Goal: Information Seeking & Learning: Learn about a topic

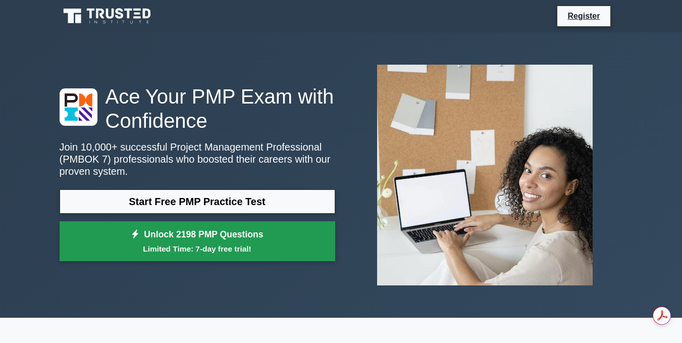
click at [289, 238] on link "Unlock 2198 PMP Questions Limited Time: 7-day free trial!" at bounding box center [198, 241] width 276 height 40
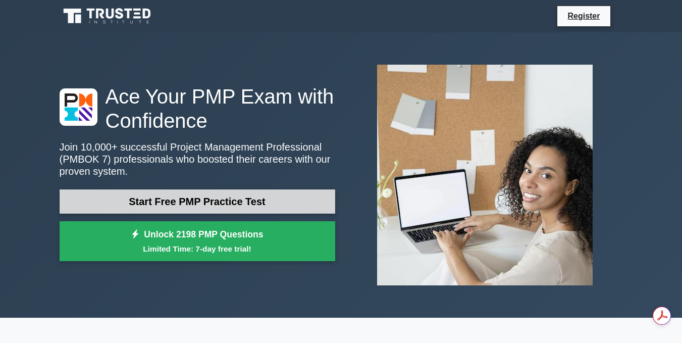
click at [174, 205] on link "Start Free PMP Practice Test" at bounding box center [198, 201] width 276 height 24
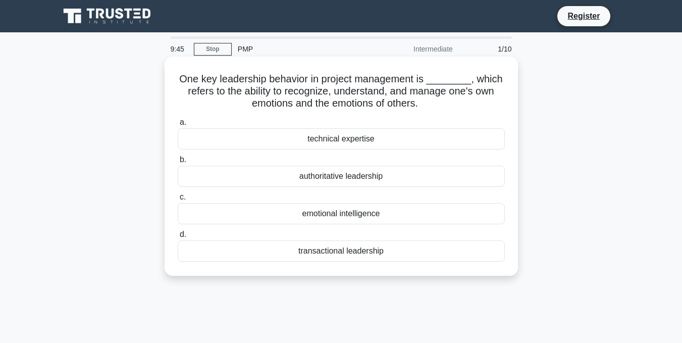
click at [382, 215] on div "emotional intelligence" at bounding box center [341, 213] width 327 height 21
click at [178, 200] on input "c. emotional intelligence" at bounding box center [178, 197] width 0 height 7
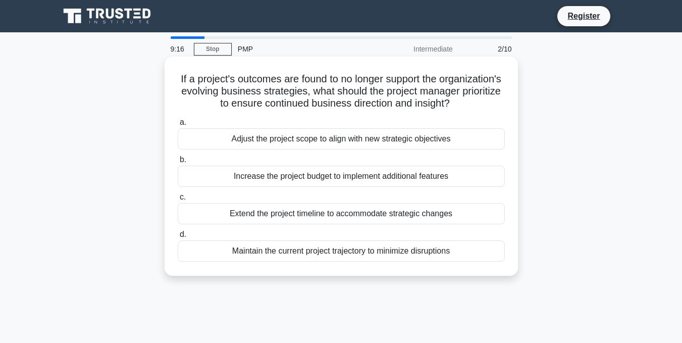
click at [341, 261] on div "Maintain the current project trajectory to minimize disruptions" at bounding box center [341, 250] width 327 height 21
click at [178, 238] on input "d. Maintain the current project trajectory to minimize disruptions" at bounding box center [178, 234] width 0 height 7
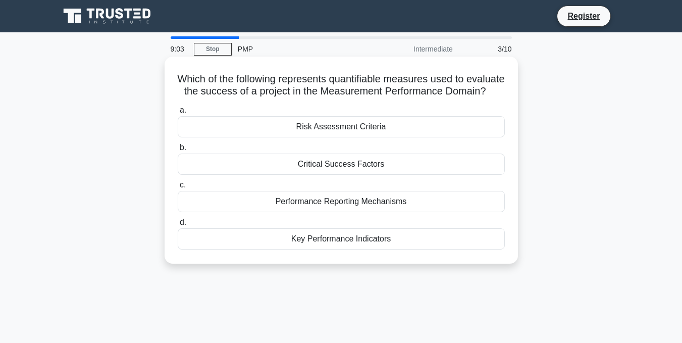
click at [349, 246] on div "Key Performance Indicators" at bounding box center [341, 238] width 327 height 21
click at [178, 226] on input "d. Key Performance Indicators" at bounding box center [178, 222] width 0 height 7
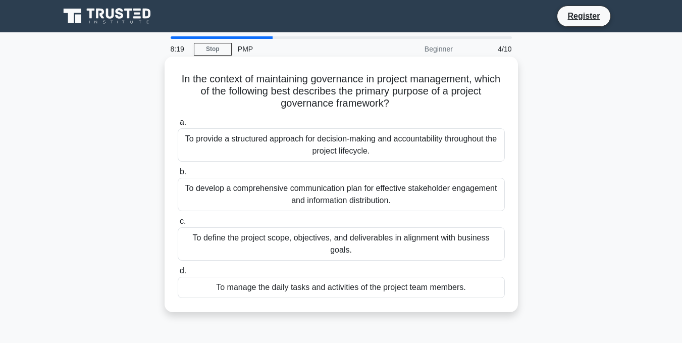
click at [380, 237] on div "To define the project scope, objectives, and deliverables in alignment with bus…" at bounding box center [341, 243] width 327 height 33
click at [178, 225] on input "c. To define the project scope, objectives, and deliverables in alignment with …" at bounding box center [178, 221] width 0 height 7
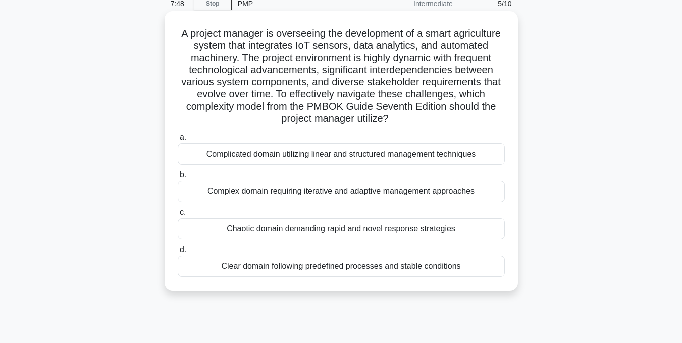
scroll to position [101, 0]
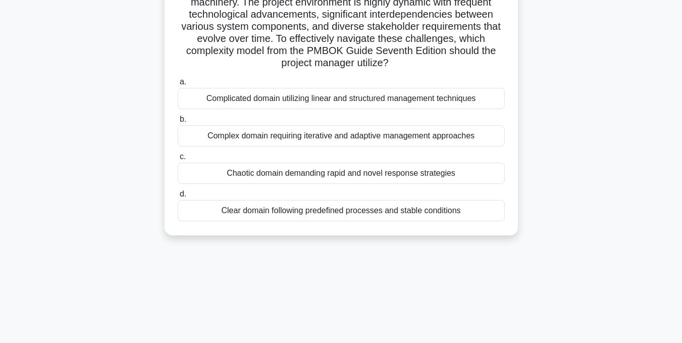
click at [346, 136] on div "Complex domain requiring iterative and adaptive management approaches" at bounding box center [341, 135] width 327 height 21
click at [178, 123] on input "b. Complex domain requiring iterative and adaptive management approaches" at bounding box center [178, 119] width 0 height 7
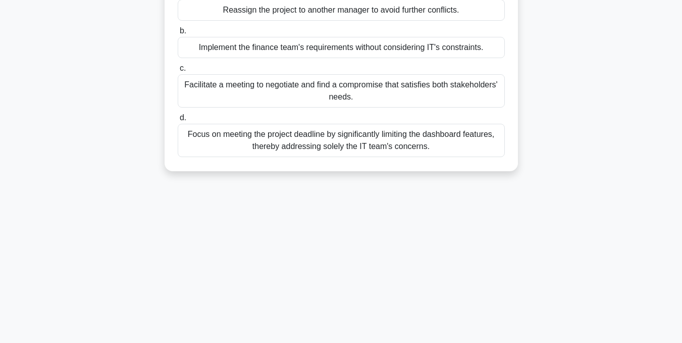
scroll to position [202, 0]
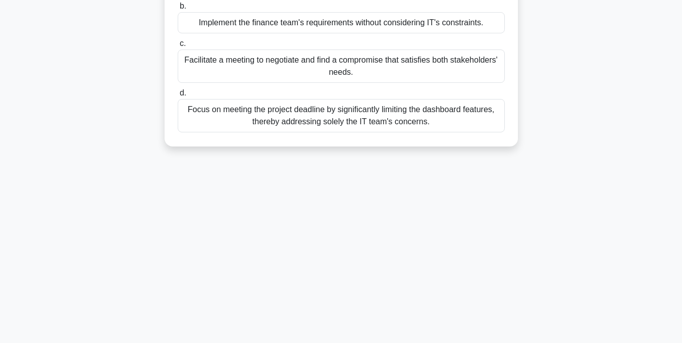
click at [371, 83] on div "Facilitate a meeting to negotiate and find a compromise that satisfies both sta…" at bounding box center [341, 65] width 327 height 33
click at [178, 47] on input "c. Facilitate a meeting to negotiate and find a compromise that satisfies both …" at bounding box center [178, 43] width 0 height 7
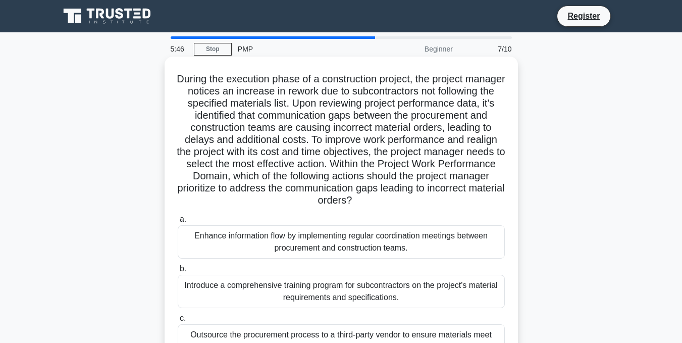
scroll to position [101, 0]
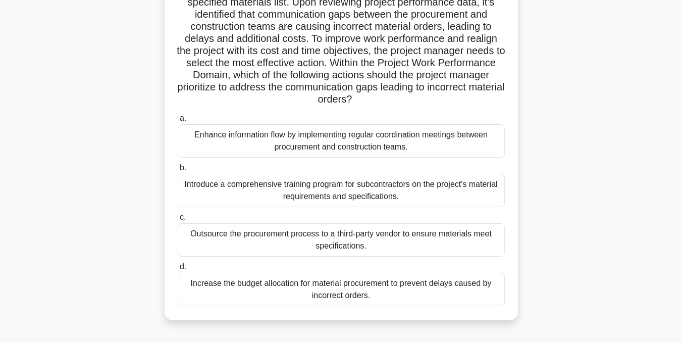
click at [310, 146] on div "Enhance information flow by implementing regular coordination meetings between …" at bounding box center [341, 140] width 327 height 33
click at [178, 122] on input "a. Enhance information flow by implementing regular coordination meetings betwe…" at bounding box center [178, 118] width 0 height 7
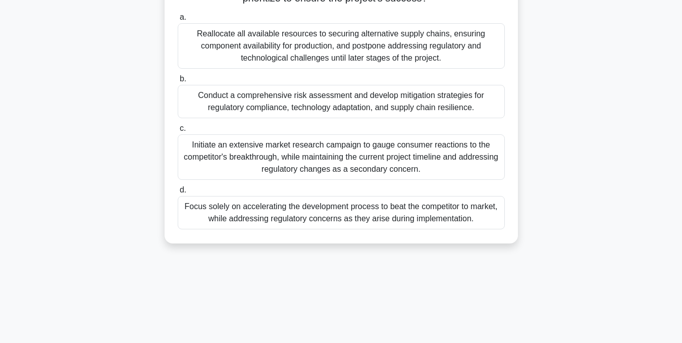
scroll to position [202, 0]
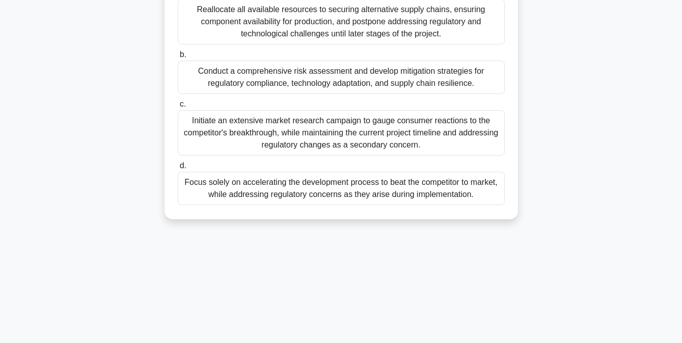
click at [288, 89] on div "Conduct a comprehensive risk assessment and develop mitigation strategies for r…" at bounding box center [341, 77] width 327 height 33
click at [178, 58] on input "b. Conduct a comprehensive risk assessment and develop mitigation strategies fo…" at bounding box center [178, 54] width 0 height 7
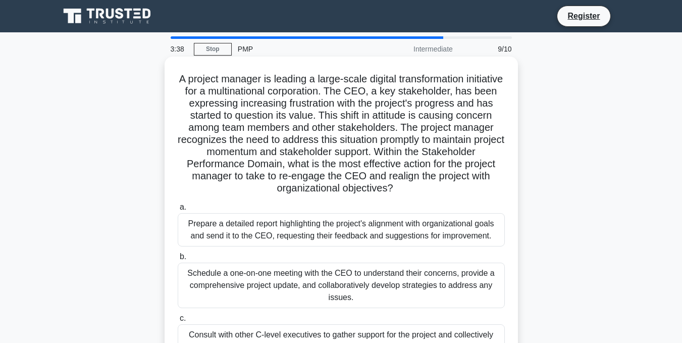
scroll to position [101, 0]
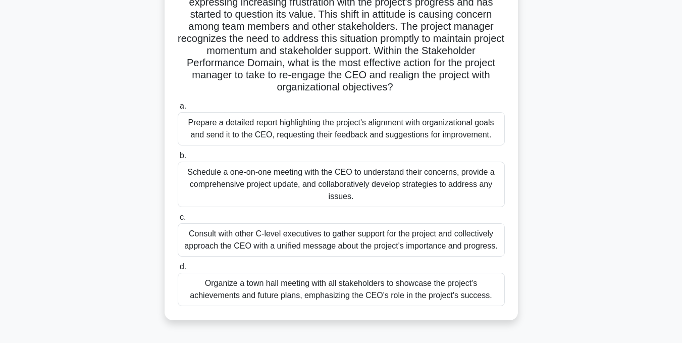
click at [298, 130] on div "Prepare a detailed report highlighting the project's alignment with organizatio…" at bounding box center [341, 128] width 327 height 33
click at [178, 110] on input "a. Prepare a detailed report highlighting the project's alignment with organiza…" at bounding box center [178, 106] width 0 height 7
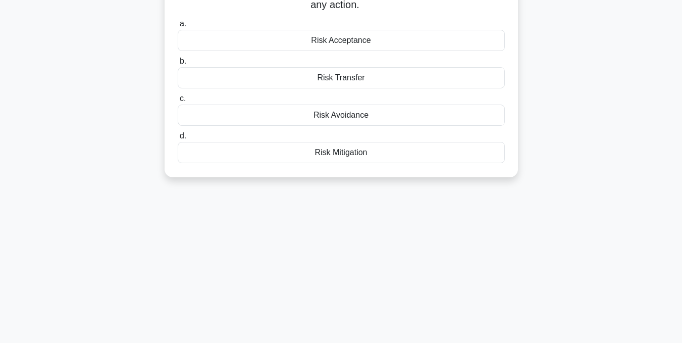
scroll to position [0, 0]
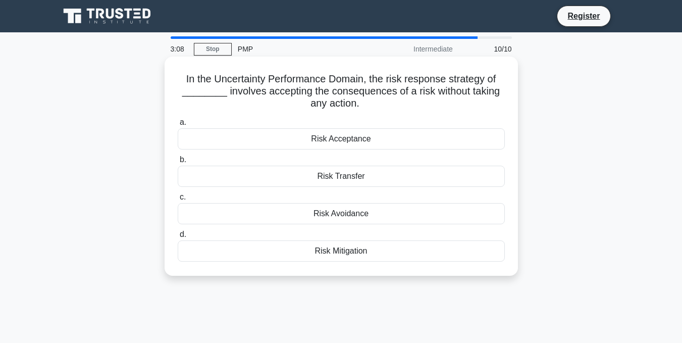
click at [352, 143] on div "Risk Acceptance" at bounding box center [341, 138] width 327 height 21
click at [178, 126] on input "a. Risk Acceptance" at bounding box center [178, 122] width 0 height 7
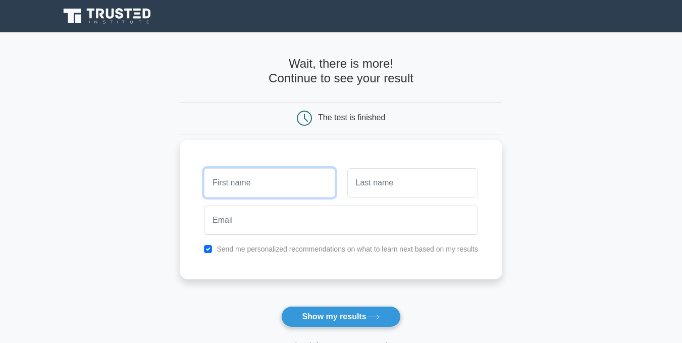
click at [296, 192] on input "text" at bounding box center [269, 182] width 131 height 29
type input "sukh"
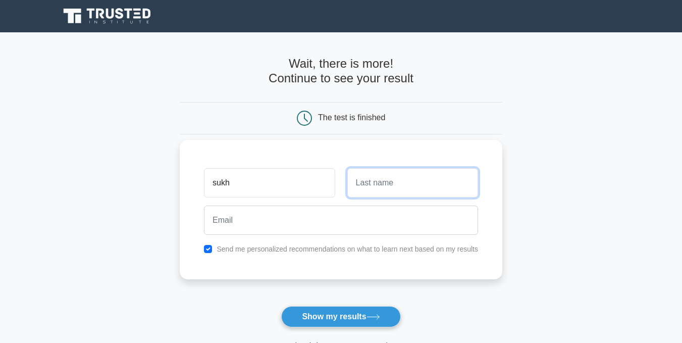
click at [382, 178] on input "text" at bounding box center [412, 182] width 131 height 29
type input "wa"
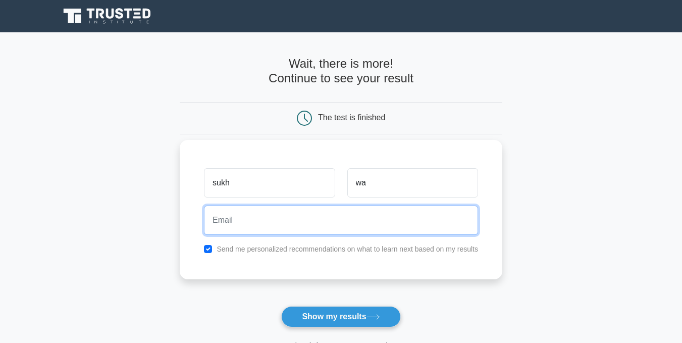
click at [297, 218] on input "email" at bounding box center [341, 219] width 274 height 29
paste input "keherem502@bitfami.com"
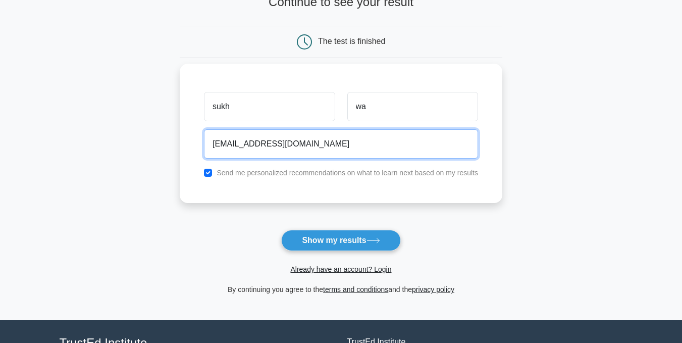
scroll to position [101, 0]
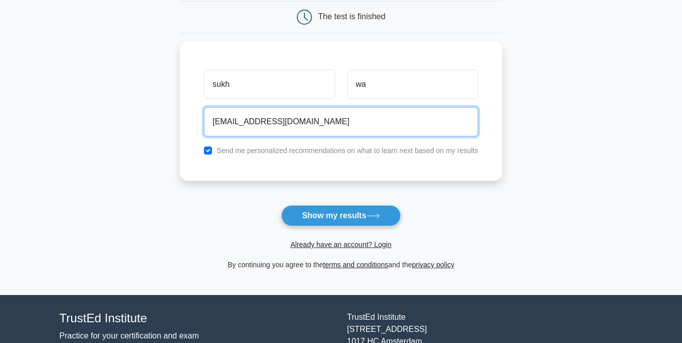
type input "keherem502@bitfami.com"
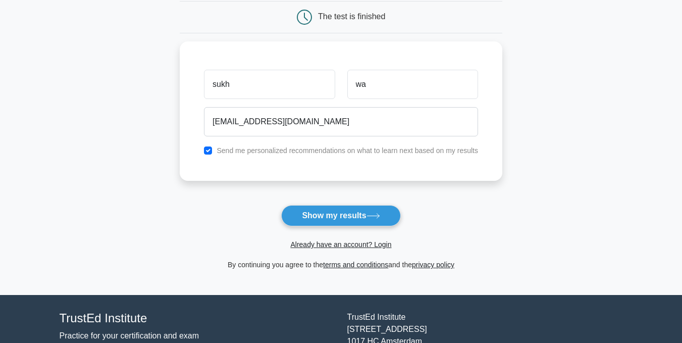
click at [354, 229] on div "Already have an account? Login" at bounding box center [341, 238] width 323 height 24
click at [359, 223] on button "Show my results" at bounding box center [340, 215] width 119 height 21
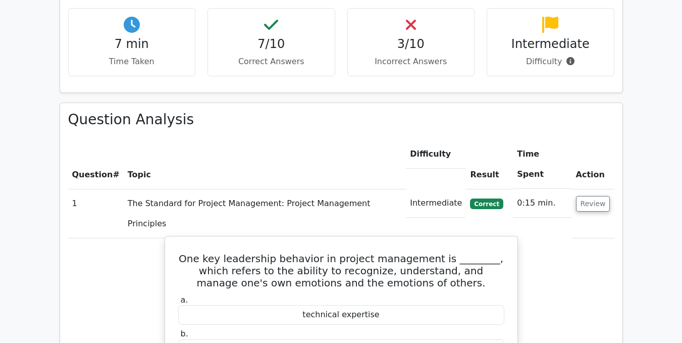
scroll to position [707, 0]
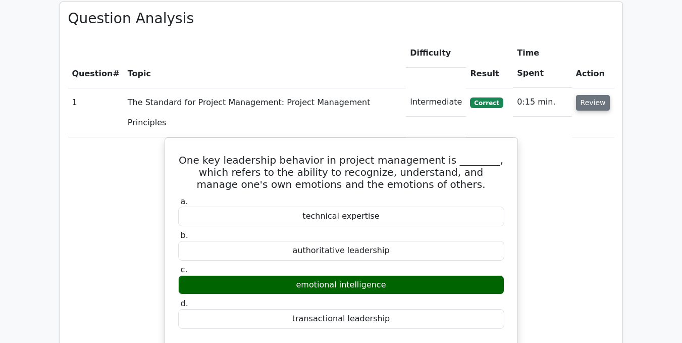
click at [590, 95] on button "Review" at bounding box center [593, 103] width 34 height 16
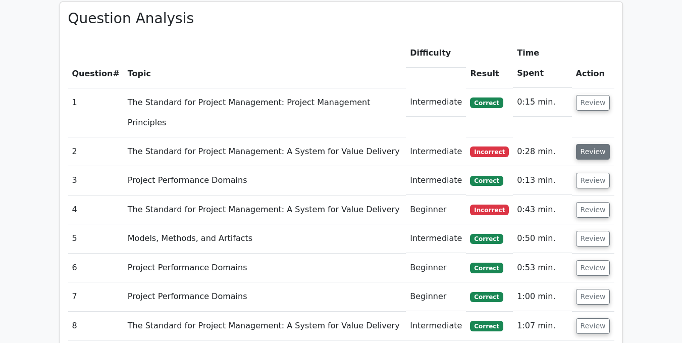
click at [605, 144] on button "Review" at bounding box center [593, 152] width 34 height 16
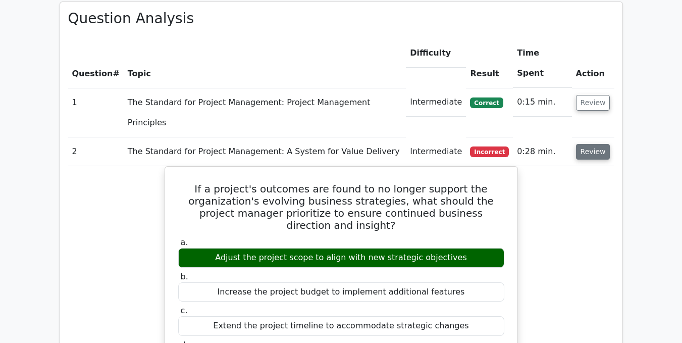
click at [592, 144] on button "Review" at bounding box center [593, 152] width 34 height 16
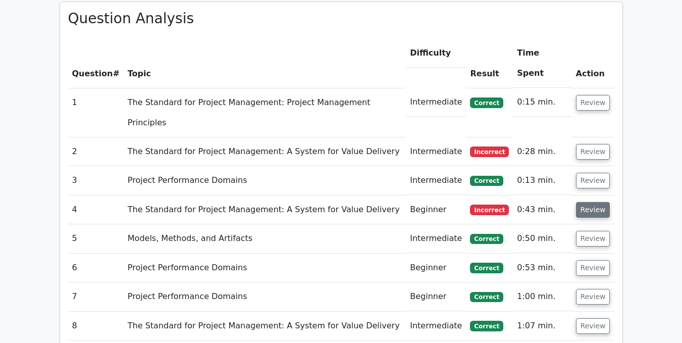
click at [596, 202] on button "Review" at bounding box center [593, 210] width 34 height 16
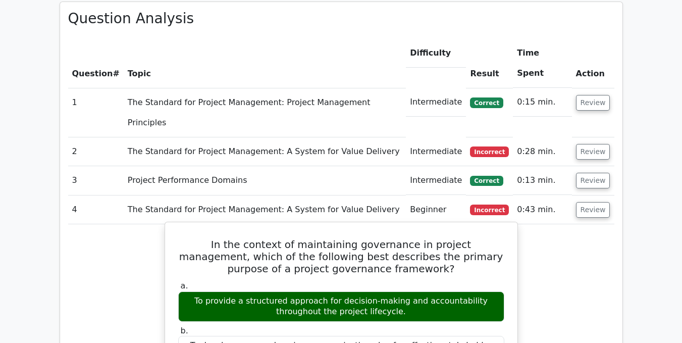
scroll to position [808, 0]
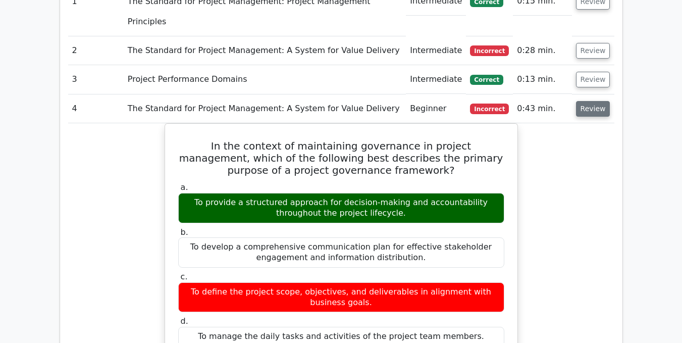
click at [595, 101] on button "Review" at bounding box center [593, 109] width 34 height 16
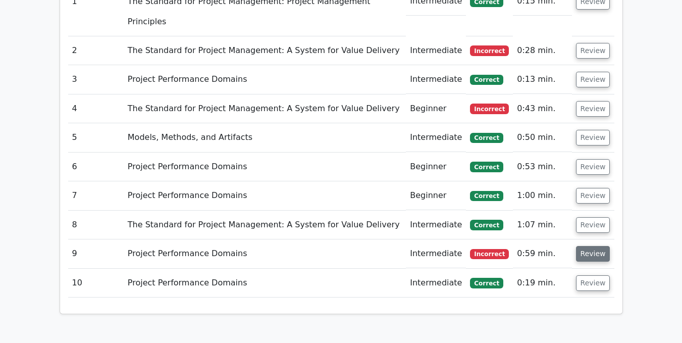
click at [595, 246] on button "Review" at bounding box center [593, 254] width 34 height 16
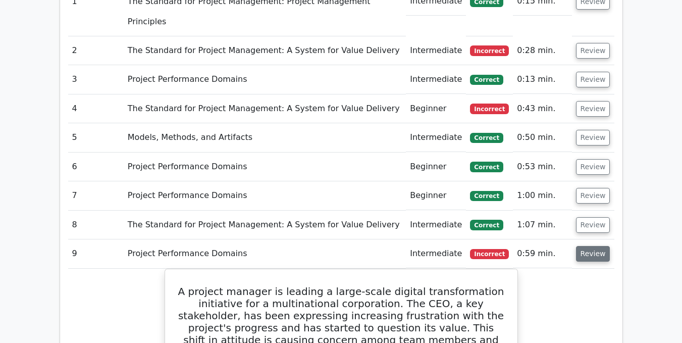
click at [604, 246] on button "Review" at bounding box center [593, 254] width 34 height 16
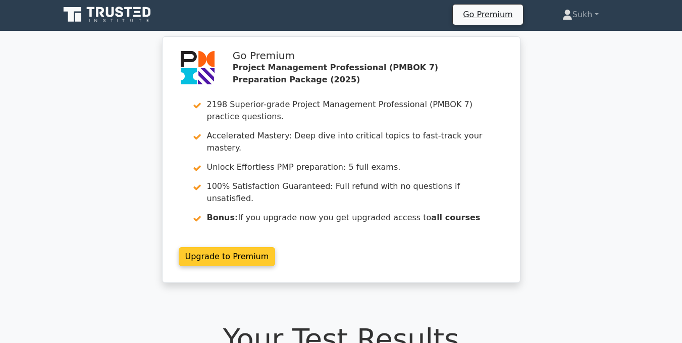
scroll to position [0, 0]
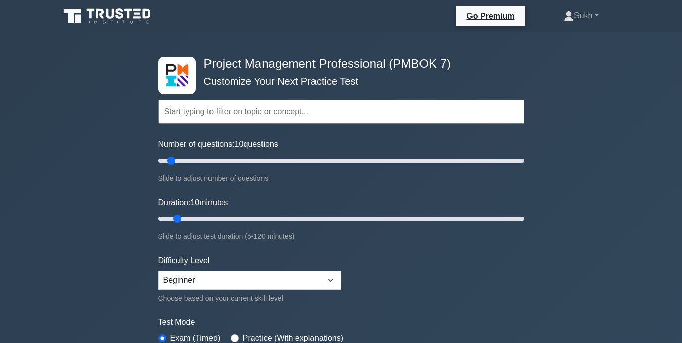
scroll to position [101, 0]
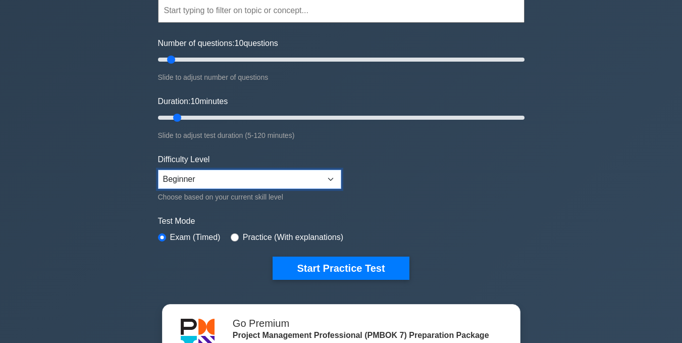
click at [207, 179] on select "Beginner Intermediate Expert" at bounding box center [249, 179] width 183 height 19
click at [108, 182] on div "Project Management Professional (PMBOK 7) Customize Your Next Practice Test Top…" at bounding box center [341, 229] width 682 height 597
